Goal: Navigation & Orientation: Find specific page/section

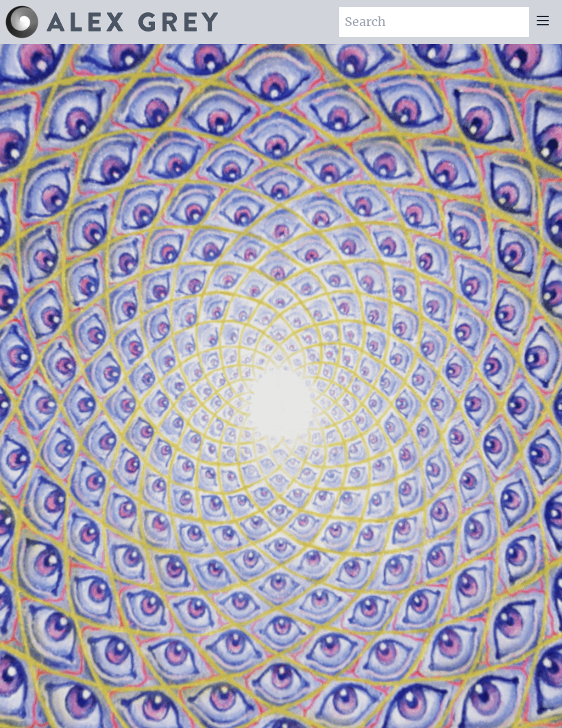
click at [538, 23] on icon at bounding box center [543, 20] width 16 height 16
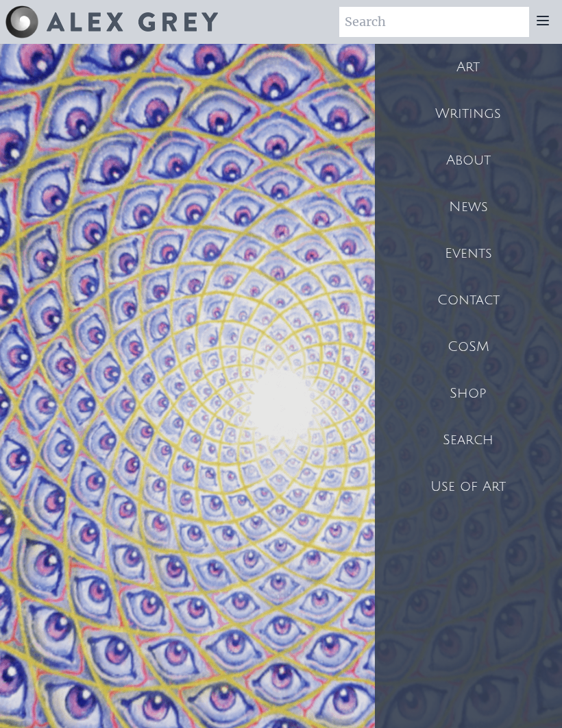
click at [473, 71] on div "Art" at bounding box center [468, 67] width 187 height 47
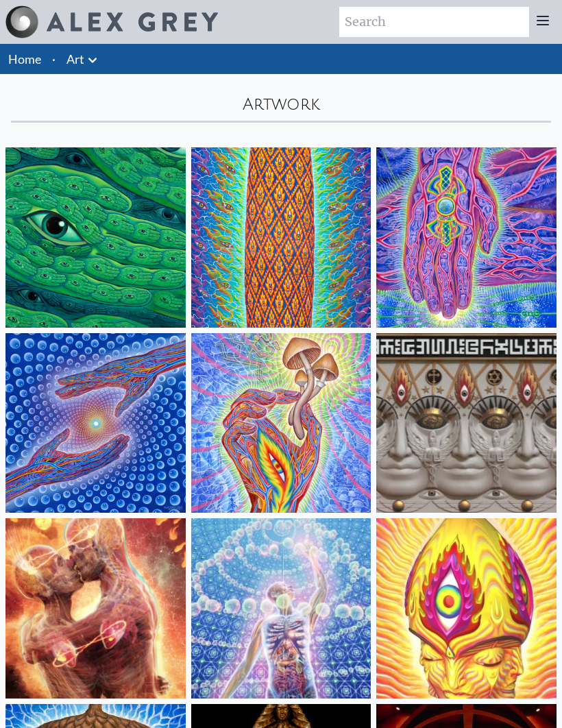
click at [89, 63] on icon at bounding box center [92, 60] width 16 height 16
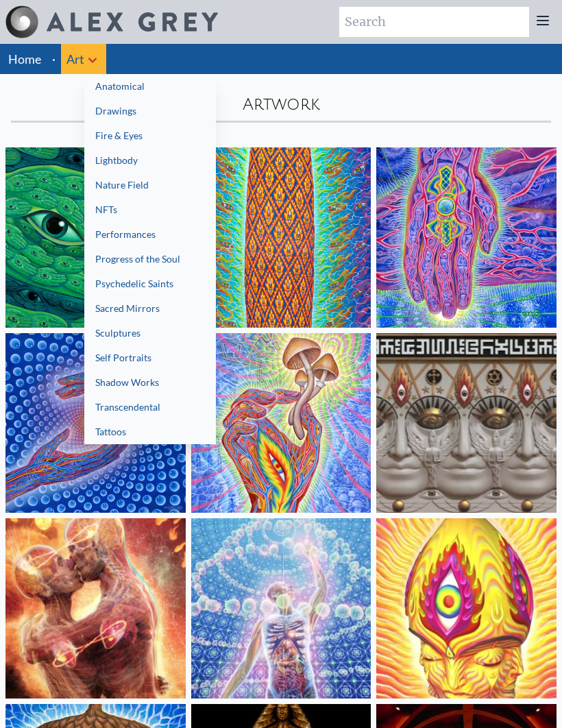
click at [106, 444] on div at bounding box center [281, 364] width 562 height 728
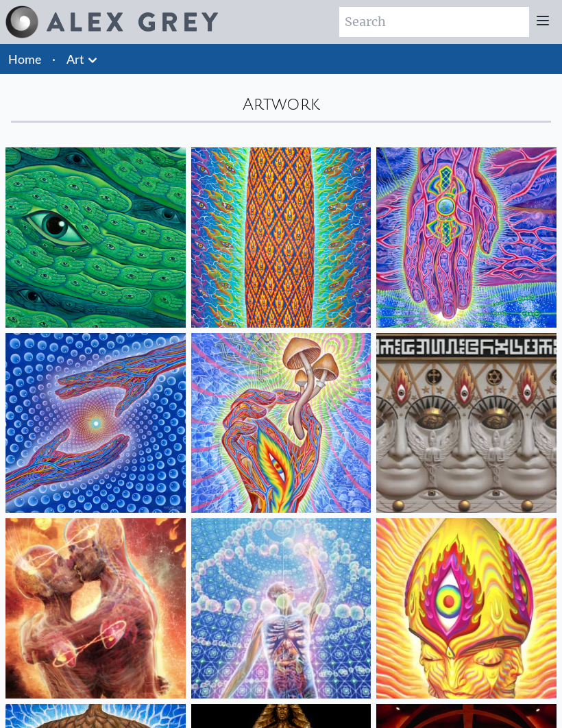
click at [78, 51] on link "Art" at bounding box center [76, 58] width 18 height 19
click at [80, 60] on link "Art" at bounding box center [76, 58] width 18 height 19
click at [76, 56] on link "Art" at bounding box center [76, 58] width 18 height 19
click at [74, 58] on link "Art" at bounding box center [76, 58] width 18 height 19
click at [549, 19] on icon at bounding box center [543, 20] width 16 height 16
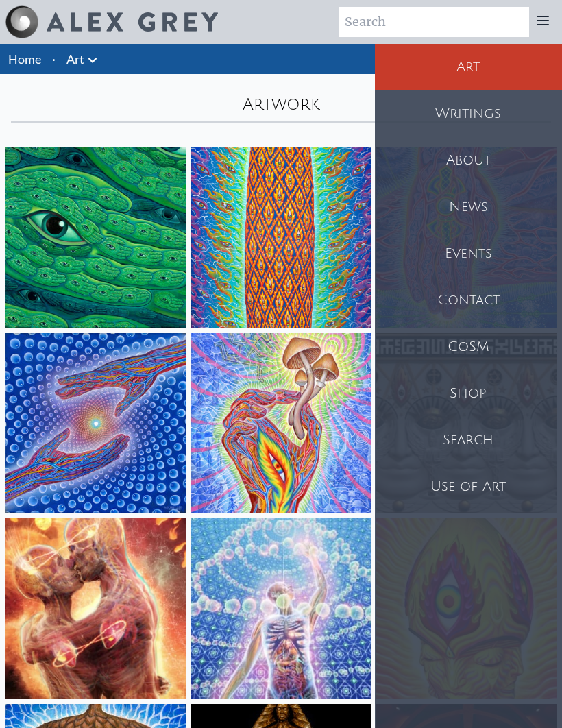
click at [474, 396] on div "Shop" at bounding box center [468, 393] width 187 height 47
